Goal: Complete application form

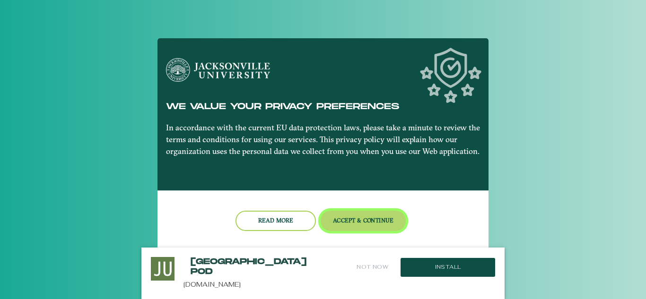
click at [369, 224] on button "Accept & Continue" at bounding box center [364, 221] width 86 height 20
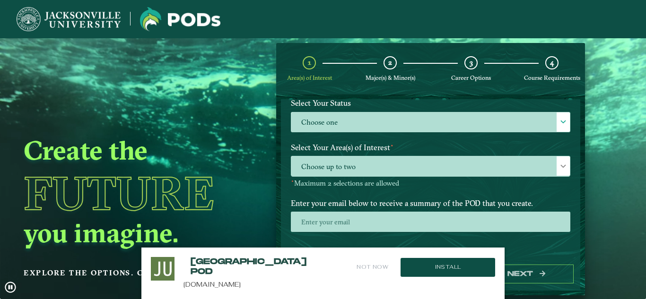
scroll to position [94, 0]
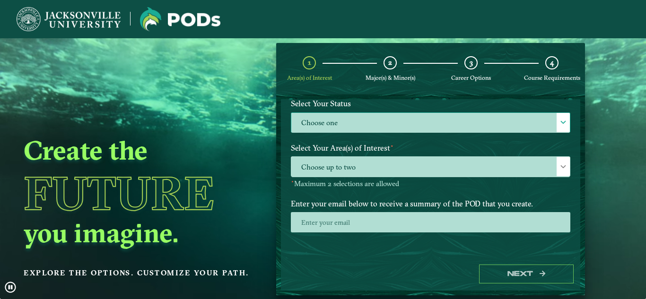
click at [401, 131] on label "Choose one" at bounding box center [430, 123] width 278 height 20
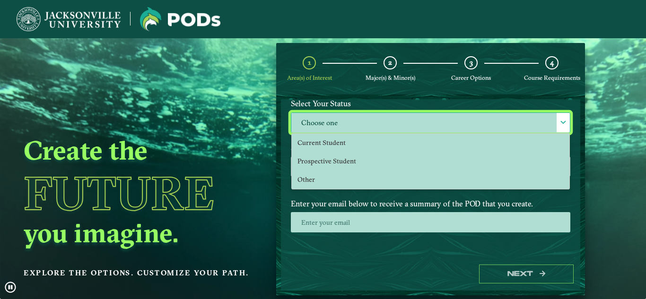
scroll to position [5, 43]
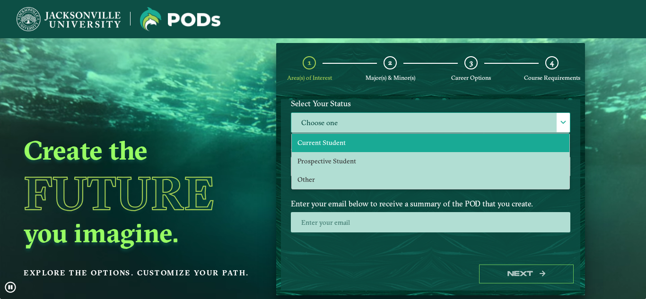
click at [324, 145] on span "Current Student" at bounding box center [321, 143] width 48 height 9
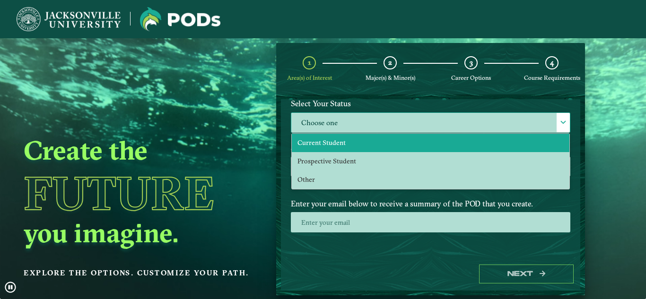
select select "[object Object]"
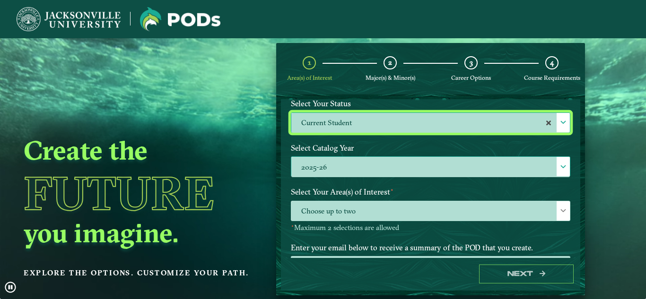
click at [333, 169] on label "2025-26" at bounding box center [430, 167] width 278 height 20
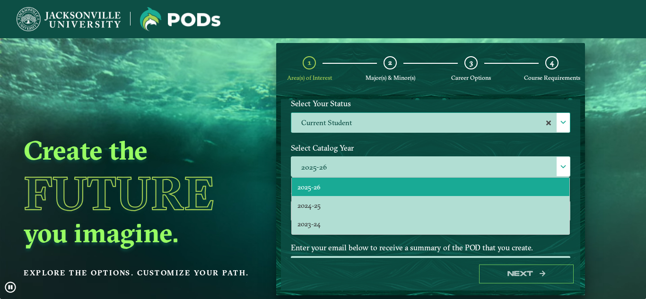
click at [362, 264] on div "Next" at bounding box center [430, 274] width 299 height 33
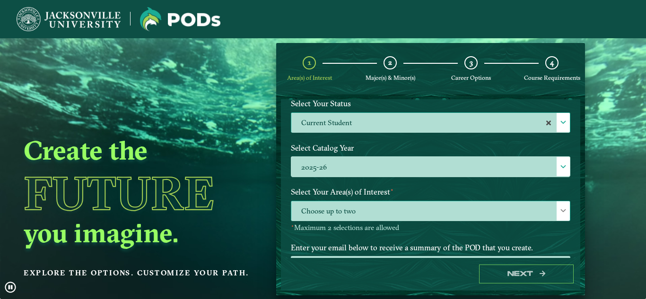
click at [331, 203] on span "Choose up to two" at bounding box center [430, 211] width 278 height 20
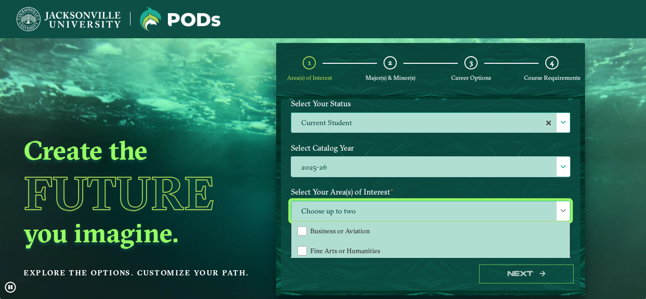
scroll to position [27, 0]
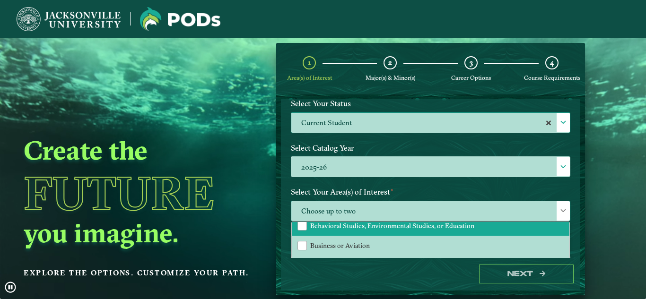
click at [362, 230] on span "Behavioral Studies, Environmental Studies, or Education" at bounding box center [392, 226] width 164 height 9
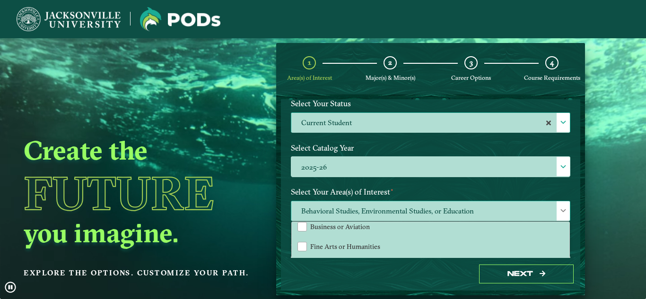
scroll to position [60, 0]
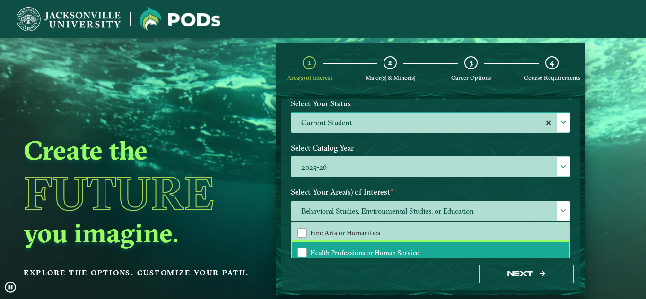
click at [399, 252] on span "Health Professions or Human Service" at bounding box center [364, 253] width 109 height 9
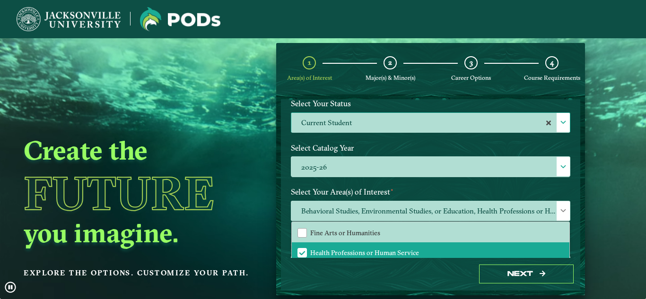
click at [396, 281] on div "Next" at bounding box center [430, 274] width 299 height 33
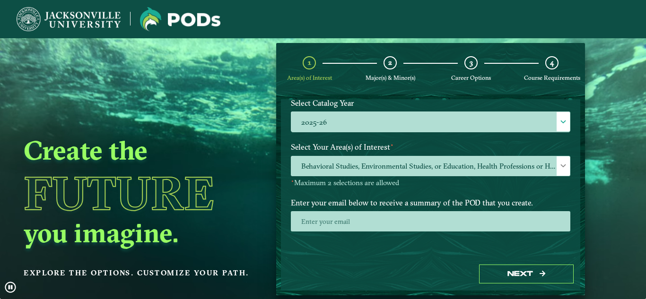
scroll to position [140, 0]
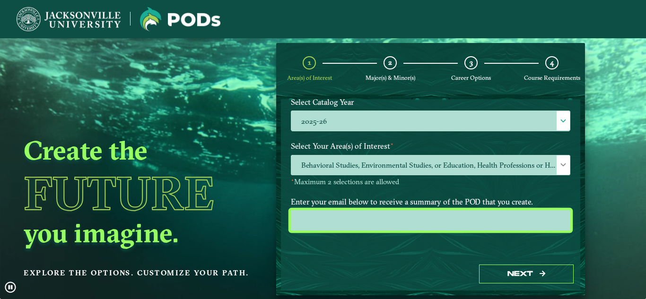
click at [462, 222] on input "email" at bounding box center [430, 220] width 279 height 20
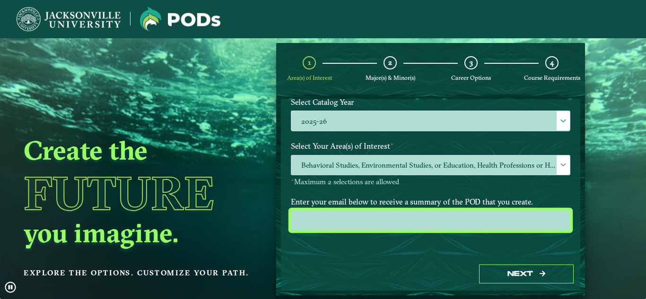
type input "[EMAIL_ADDRESS][DOMAIN_NAME]"
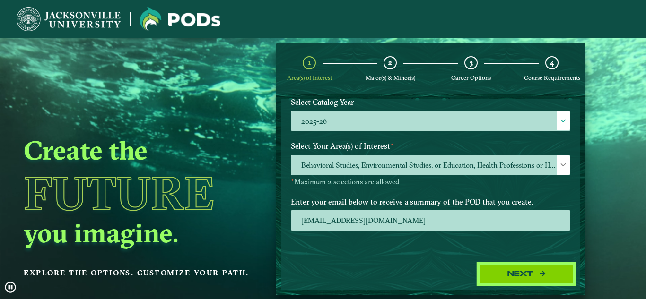
click at [529, 270] on button "Next" at bounding box center [526, 274] width 95 height 19
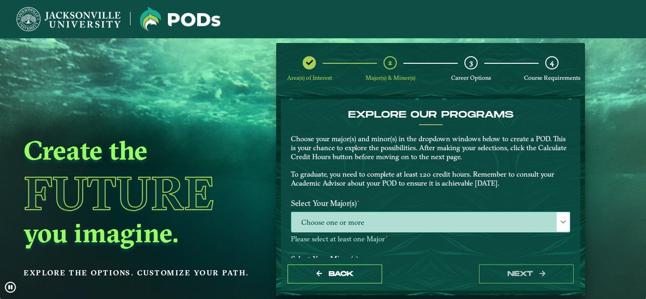
click at [429, 216] on span "Choose one or more" at bounding box center [430, 222] width 278 height 20
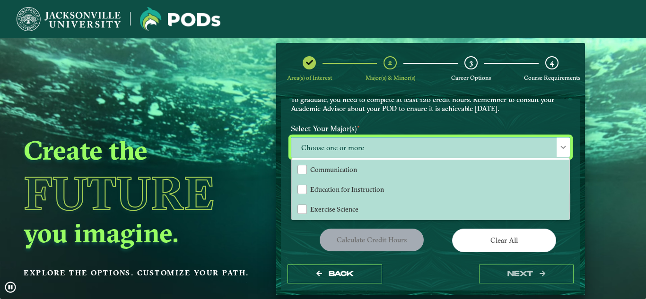
scroll to position [75, 0]
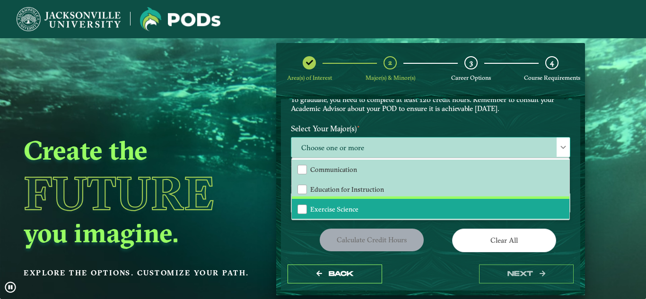
click at [429, 216] on li "Exercise Science" at bounding box center [430, 209] width 277 height 20
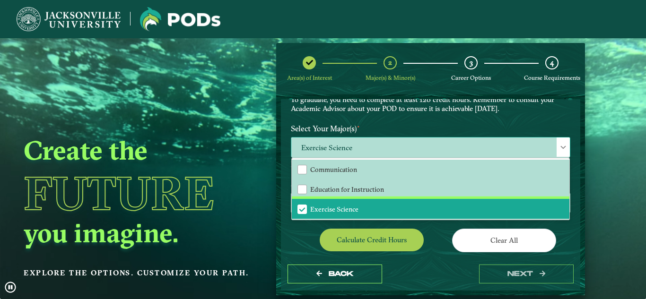
scroll to position [9, 0]
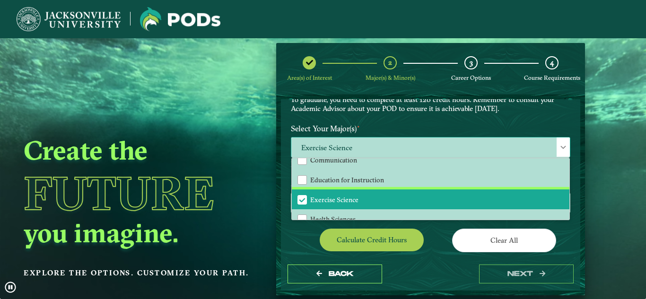
click at [407, 206] on li "Exercise Science" at bounding box center [430, 200] width 277 height 20
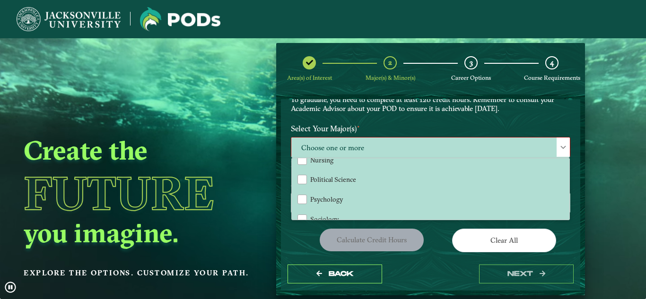
scroll to position [109, 0]
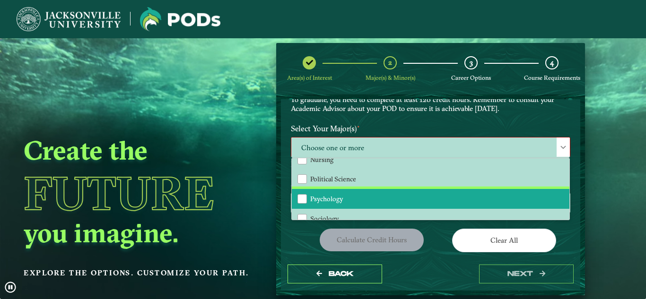
click at [407, 206] on li "Psychology" at bounding box center [430, 199] width 277 height 20
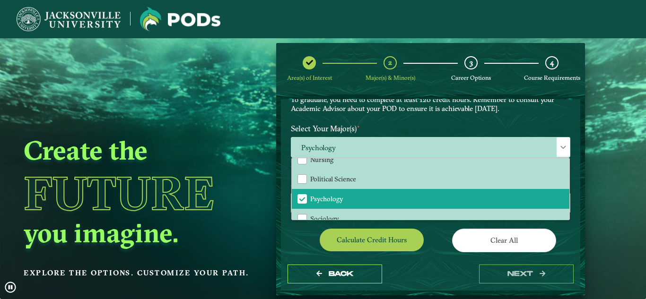
click at [302, 247] on div "Calculate credit hours" at bounding box center [357, 242] width 147 height 26
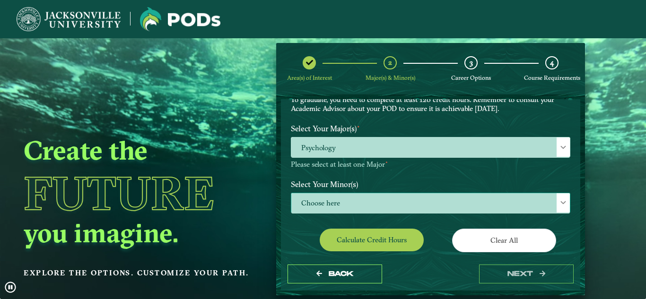
click at [338, 209] on span "Choose here" at bounding box center [430, 203] width 278 height 20
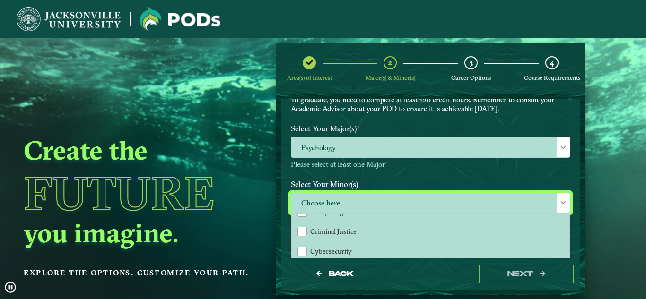
scroll to position [309, 0]
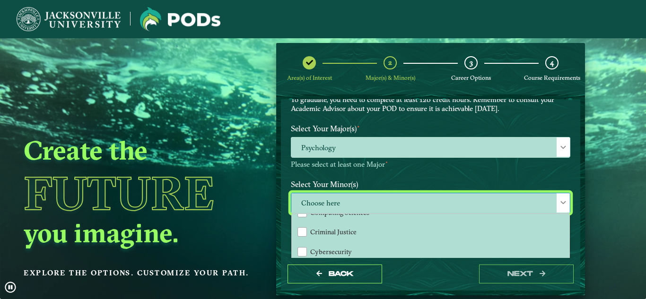
click at [377, 179] on label "Select Your Minor(s)" at bounding box center [431, 183] width 294 height 17
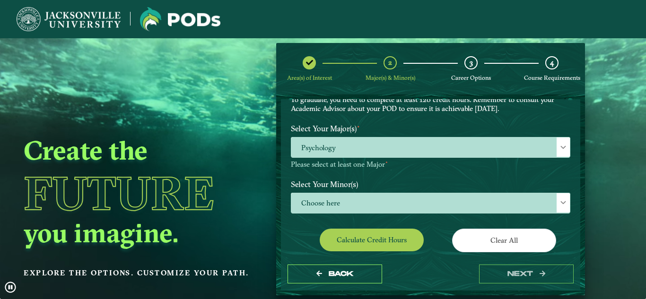
click at [508, 285] on div "Back next" at bounding box center [430, 274] width 299 height 33
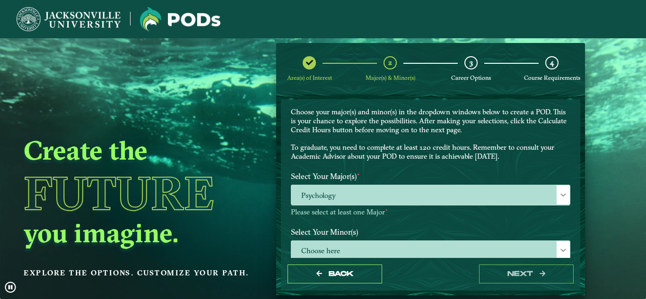
scroll to position [25, 0]
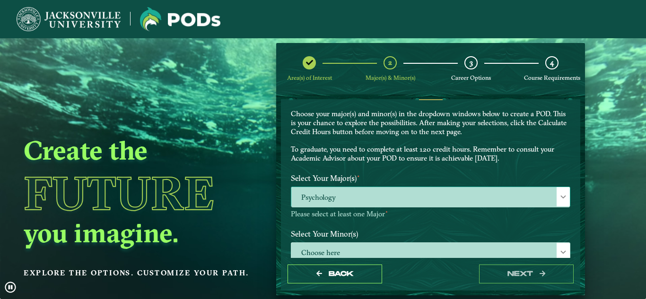
click at [452, 192] on span "Psychology" at bounding box center [430, 197] width 278 height 20
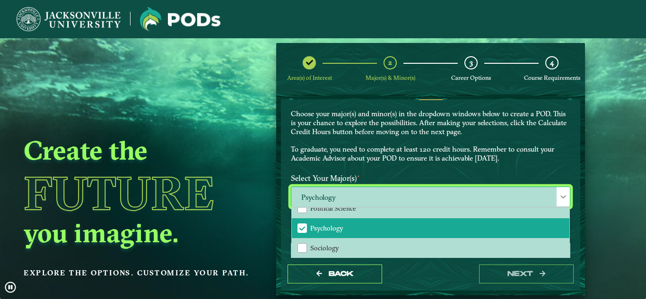
scroll to position [130, 0]
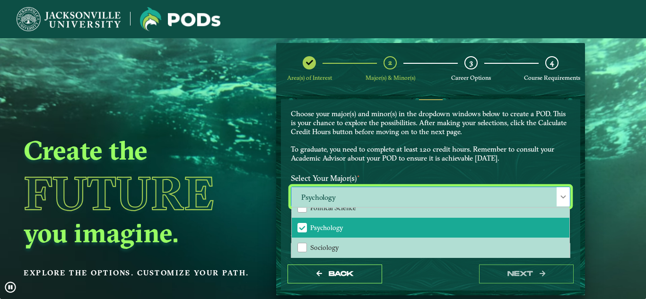
click at [412, 169] on div "EXPLORE OUR PROGRAMS Choose your major(s) and minor(s) in the dropdown windows …" at bounding box center [431, 127] width 294 height 86
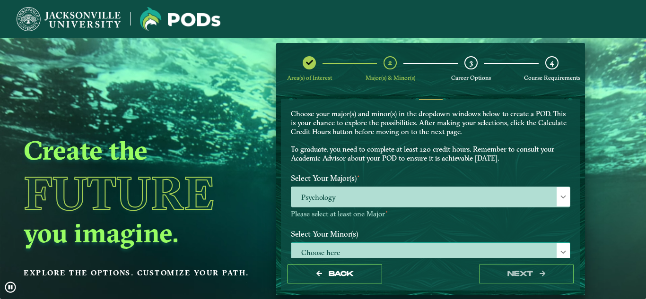
click at [499, 244] on span "Choose here" at bounding box center [430, 253] width 278 height 20
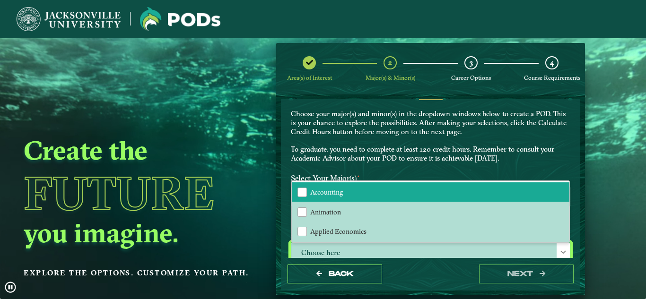
scroll to position [0, 0]
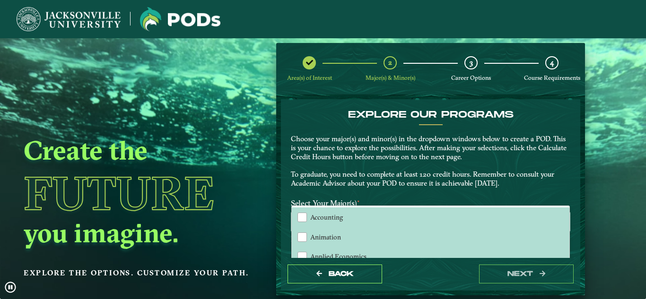
drag, startPoint x: 369, startPoint y: 193, endPoint x: 335, endPoint y: 169, distance: 42.1
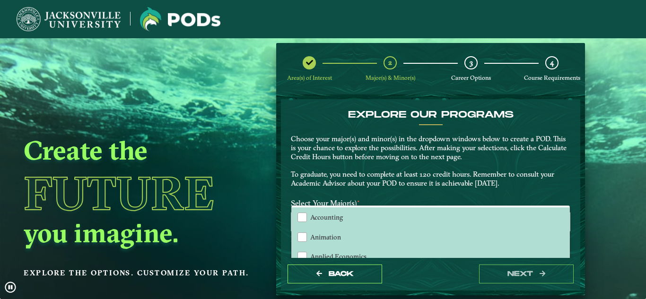
click at [335, 169] on p "Choose your major(s) and minor(s) in the dropdown windows below to create a POD…" at bounding box center [430, 161] width 279 height 53
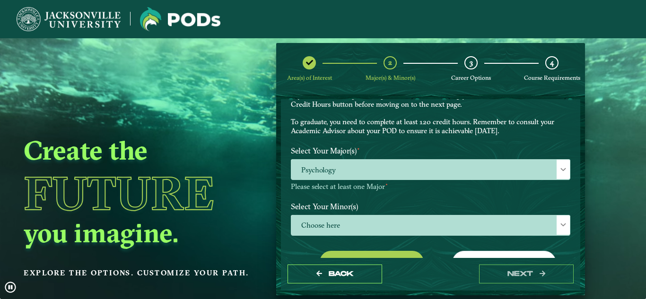
scroll to position [53, 0]
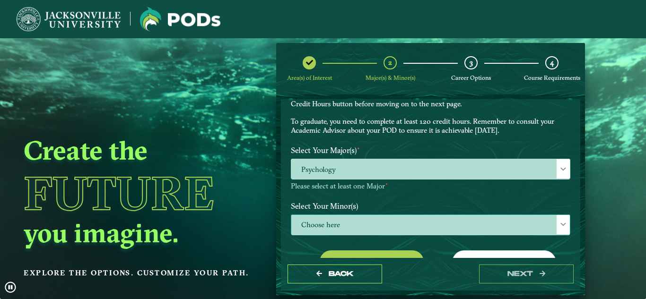
click at [423, 231] on span "Choose here" at bounding box center [430, 225] width 278 height 20
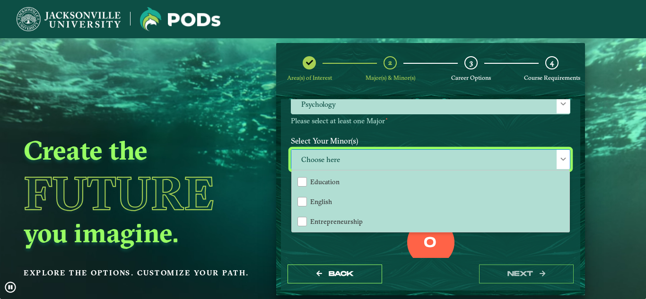
scroll to position [381, 0]
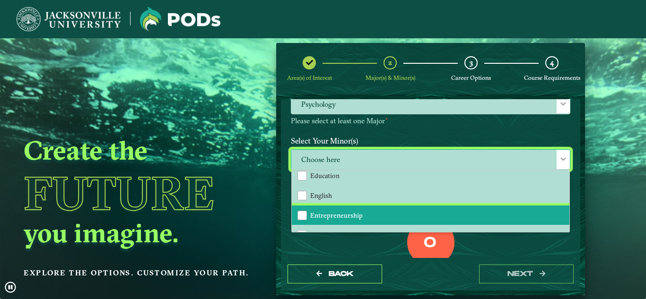
click at [376, 209] on li "Entrepreneurship" at bounding box center [430, 216] width 277 height 20
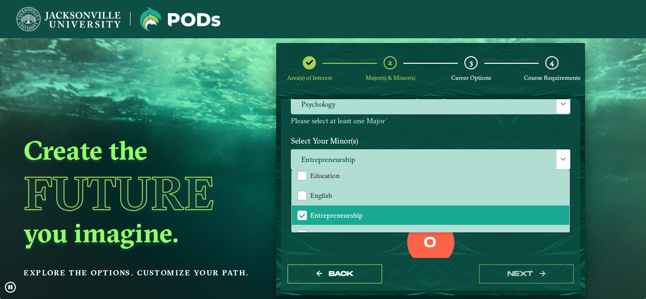
click at [490, 238] on div "0 Total Credit Hours" at bounding box center [431, 259] width 294 height 80
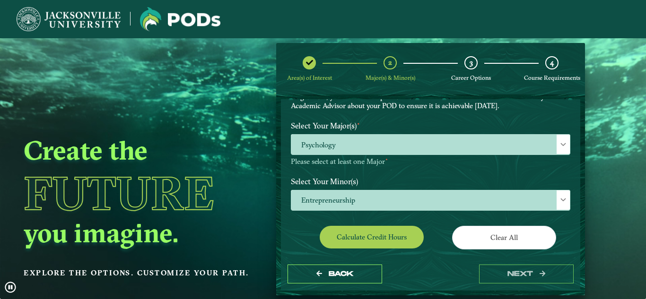
scroll to position [76, 0]
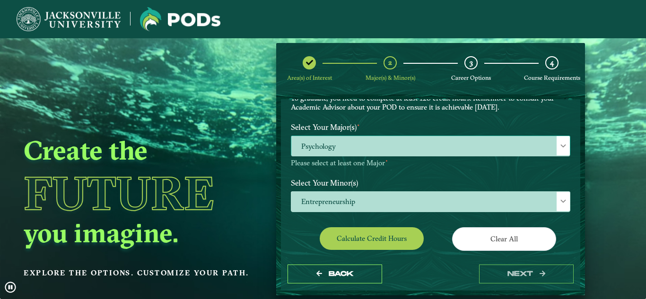
click at [529, 139] on span "Psychology" at bounding box center [430, 146] width 278 height 20
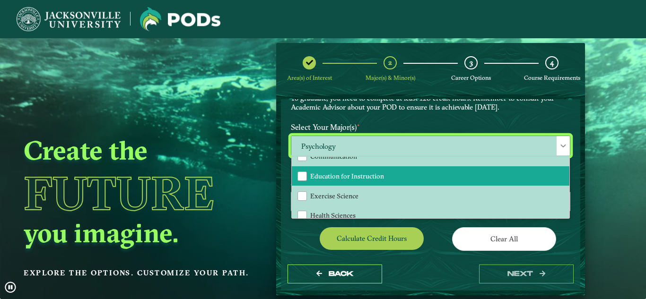
scroll to position [12, 0]
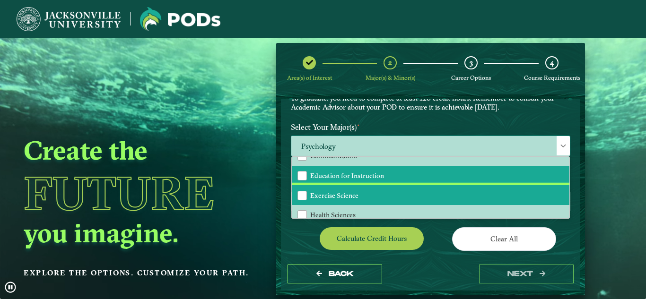
click at [425, 196] on li "Exercise Science" at bounding box center [430, 195] width 277 height 20
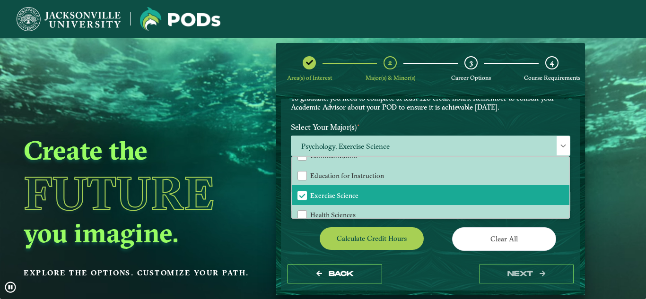
click at [477, 125] on label "Select Your Major(s) ⋆" at bounding box center [431, 127] width 294 height 17
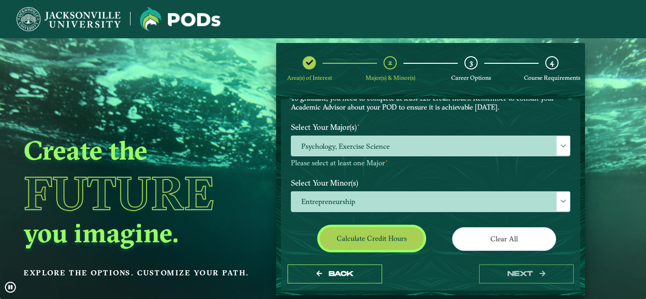
click at [403, 242] on button "Calculate credit hours" at bounding box center [372, 238] width 104 height 22
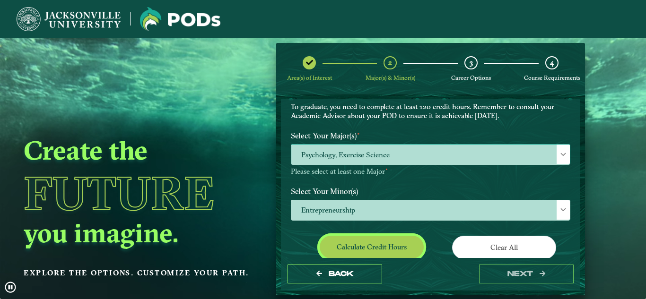
scroll to position [67, 0]
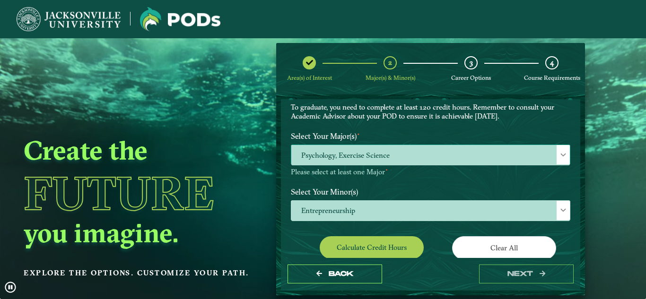
click at [432, 158] on span "Psychology, Exercise Science" at bounding box center [430, 155] width 278 height 20
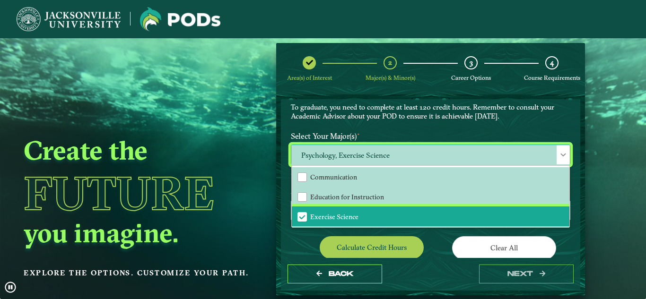
click at [345, 216] on span "Exercise Science" at bounding box center [334, 217] width 48 height 9
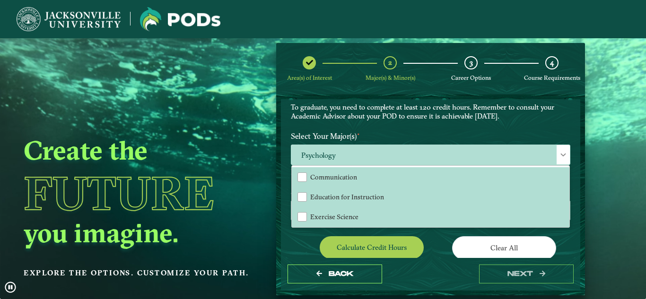
click at [420, 133] on label "Select Your Major(s) ⋆" at bounding box center [431, 136] width 294 height 17
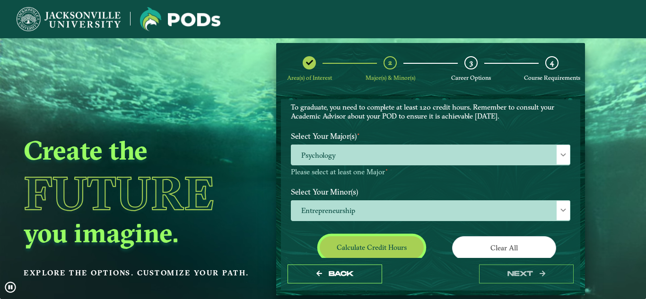
click at [395, 242] on button "Calculate credit hours" at bounding box center [372, 247] width 104 height 22
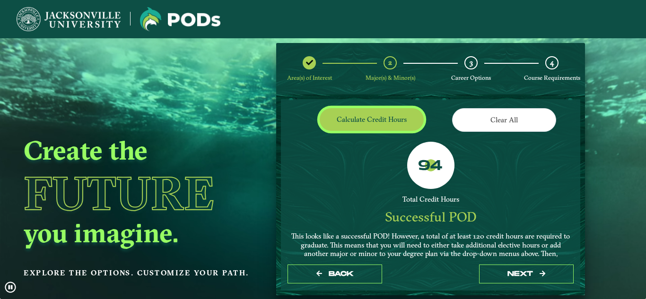
scroll to position [252, 0]
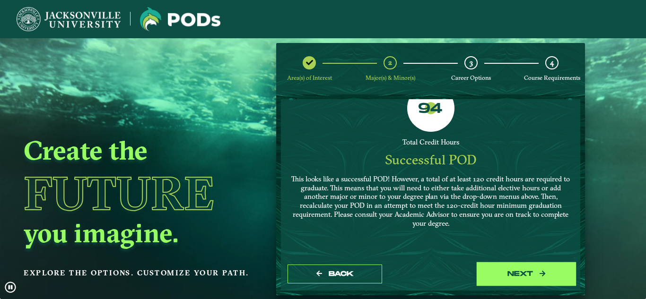
click at [537, 272] on button "next" at bounding box center [526, 274] width 95 height 19
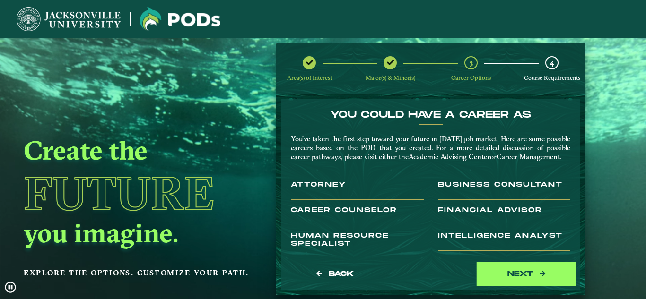
click at [509, 270] on button "next" at bounding box center [526, 274] width 95 height 19
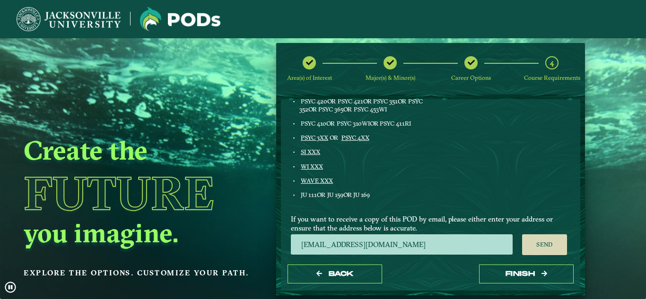
scroll to position [396, 0]
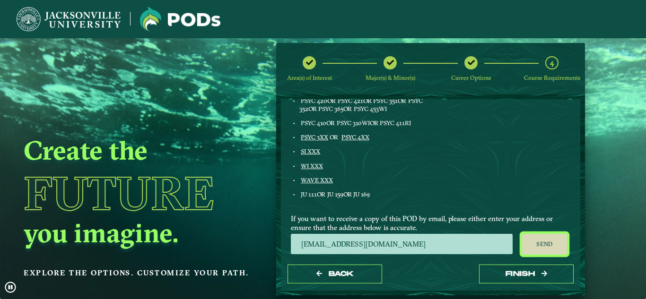
click at [536, 237] on button "Send" at bounding box center [544, 244] width 45 height 21
